Goal: Task Accomplishment & Management: Complete application form

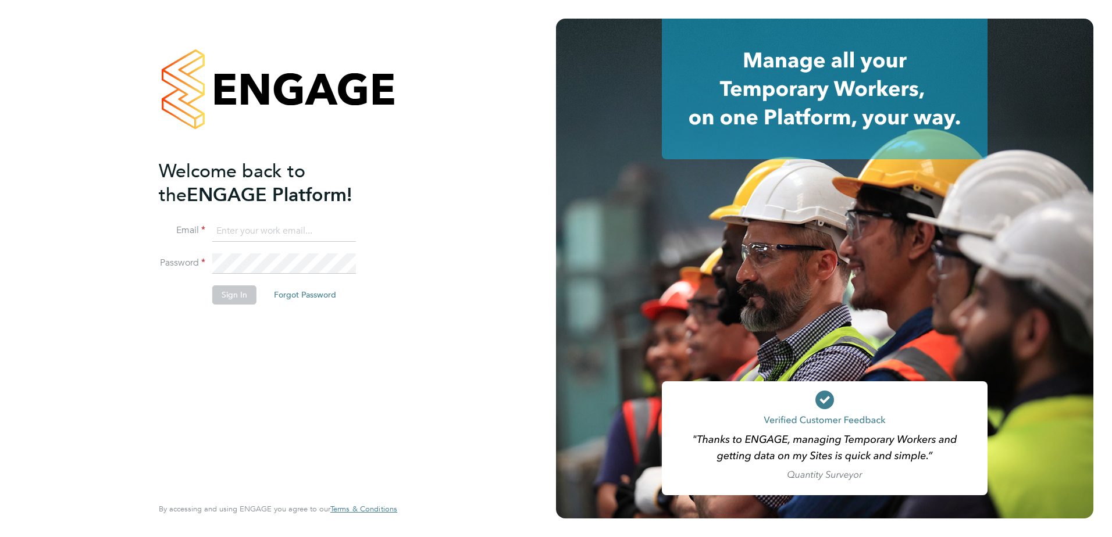
type input "[EMAIL_ADDRESS][DOMAIN_NAME]"
click at [242, 293] on button "Sign In" at bounding box center [234, 294] width 44 height 19
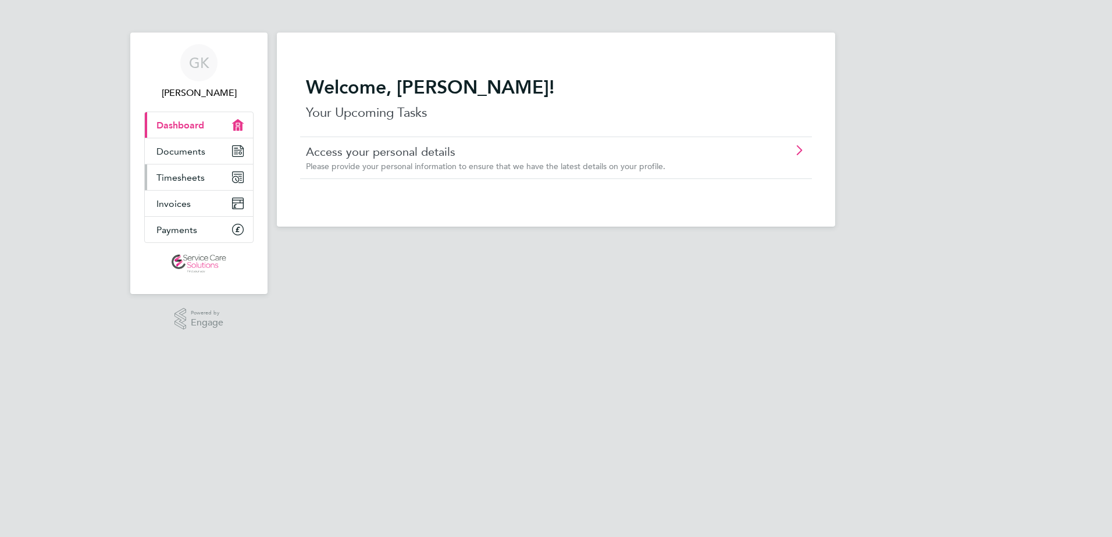
click at [197, 177] on span "Timesheets" at bounding box center [180, 177] width 48 height 11
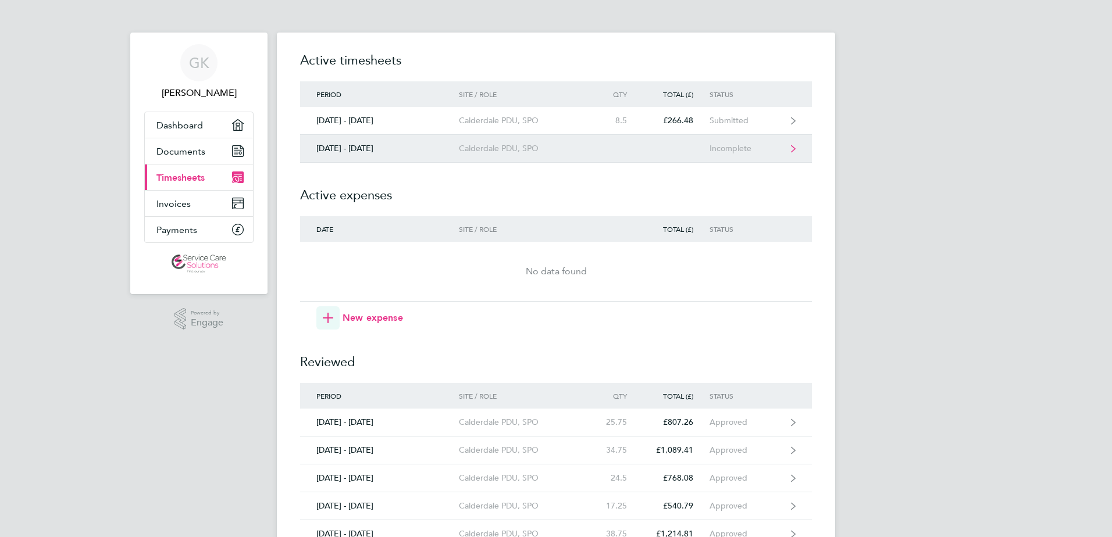
click at [541, 143] on link "29 Sept - 05 Oct 2025 Calderdale PDU, SPO Incomplete" at bounding box center [556, 149] width 512 height 28
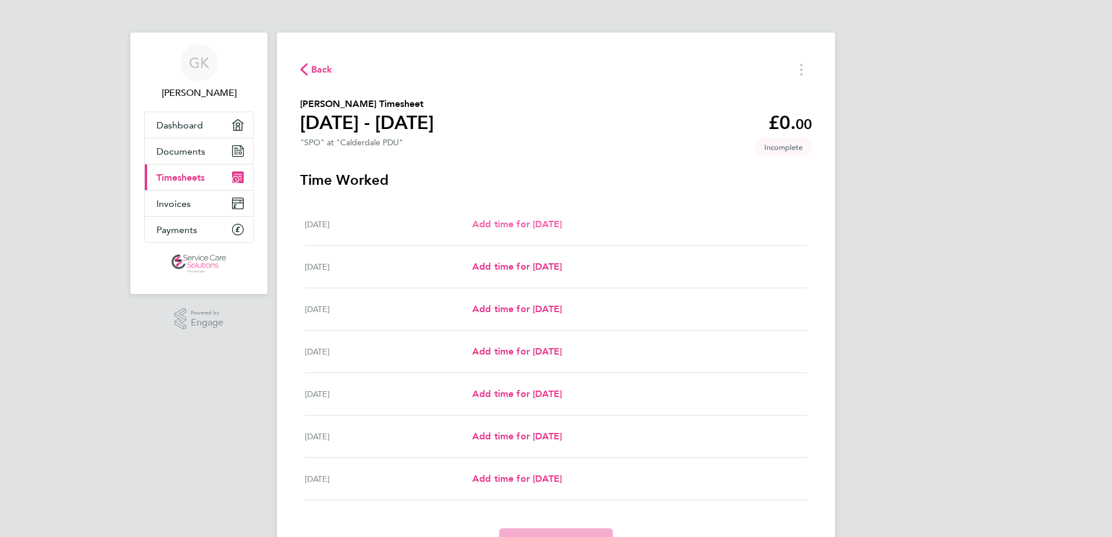
click at [515, 227] on span "Add time for Mon 29 Sep" at bounding box center [517, 224] width 90 height 11
select select "30"
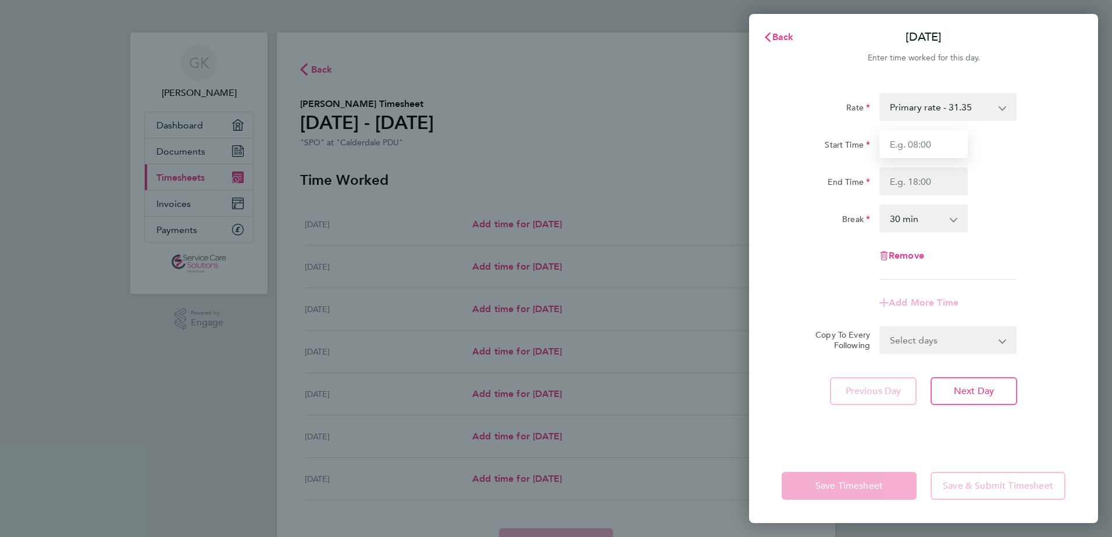
drag, startPoint x: 923, startPoint y: 140, endPoint x: 924, endPoint y: 147, distance: 7.2
click at [923, 140] on input "Start Time" at bounding box center [923, 144] width 88 height 28
type input "08:15"
click at [795, 348] on div "Copy To Every Following Select days Day Weekday (Mon-Fri) Weekend (Sat-Sun) Tue…" at bounding box center [923, 340] width 293 height 28
click at [908, 186] on input "End Time" at bounding box center [923, 181] width 88 height 28
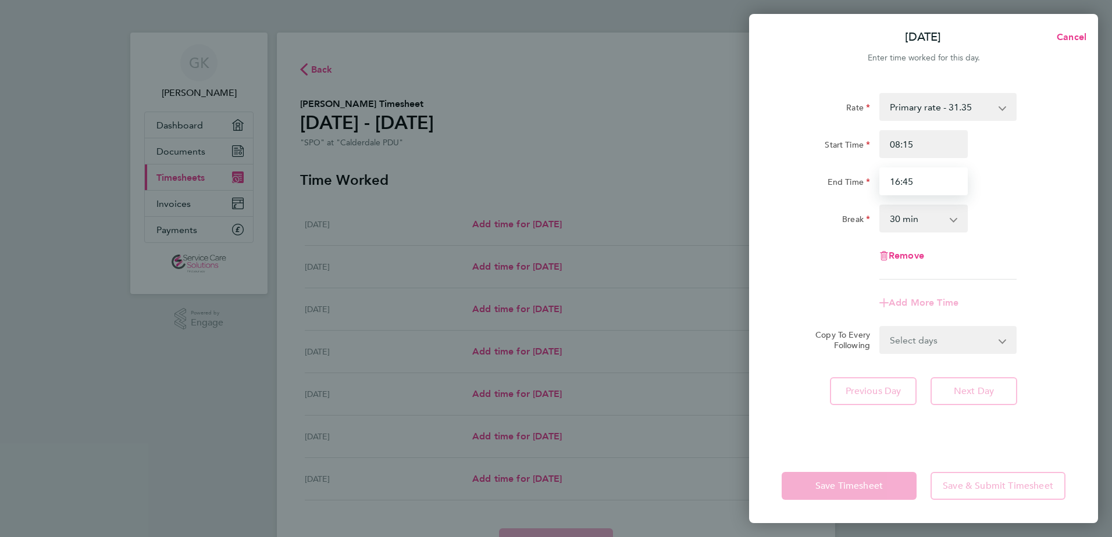
type input "16:45"
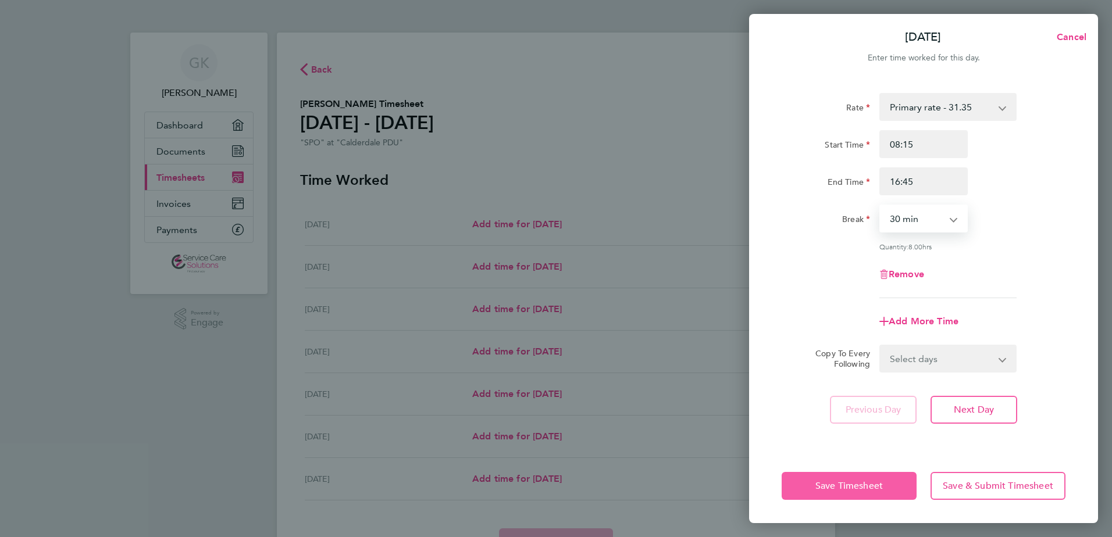
click at [846, 476] on button "Save Timesheet" at bounding box center [848, 486] width 135 height 28
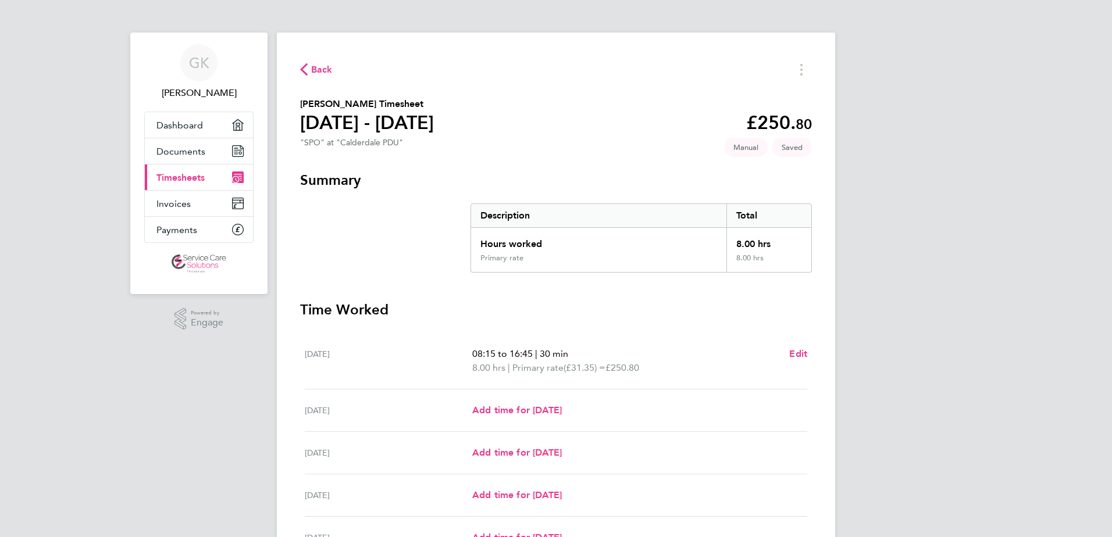
click at [325, 69] on span "Back" at bounding box center [322, 70] width 22 height 14
